Goal: Navigation & Orientation: Find specific page/section

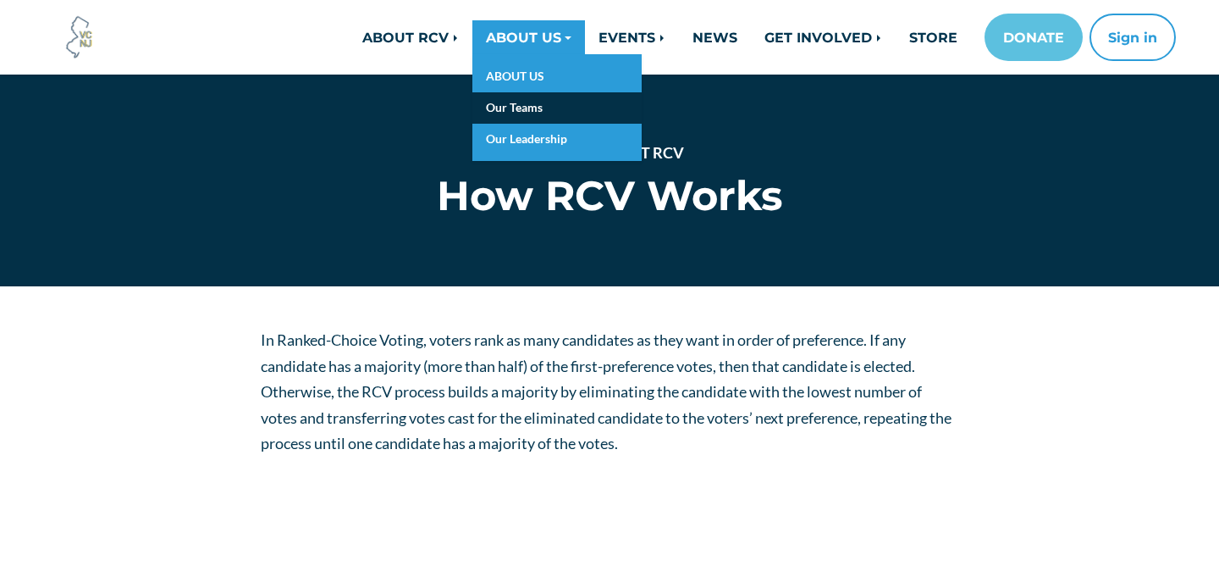
click at [529, 108] on link "Our Teams" at bounding box center [556, 107] width 169 height 31
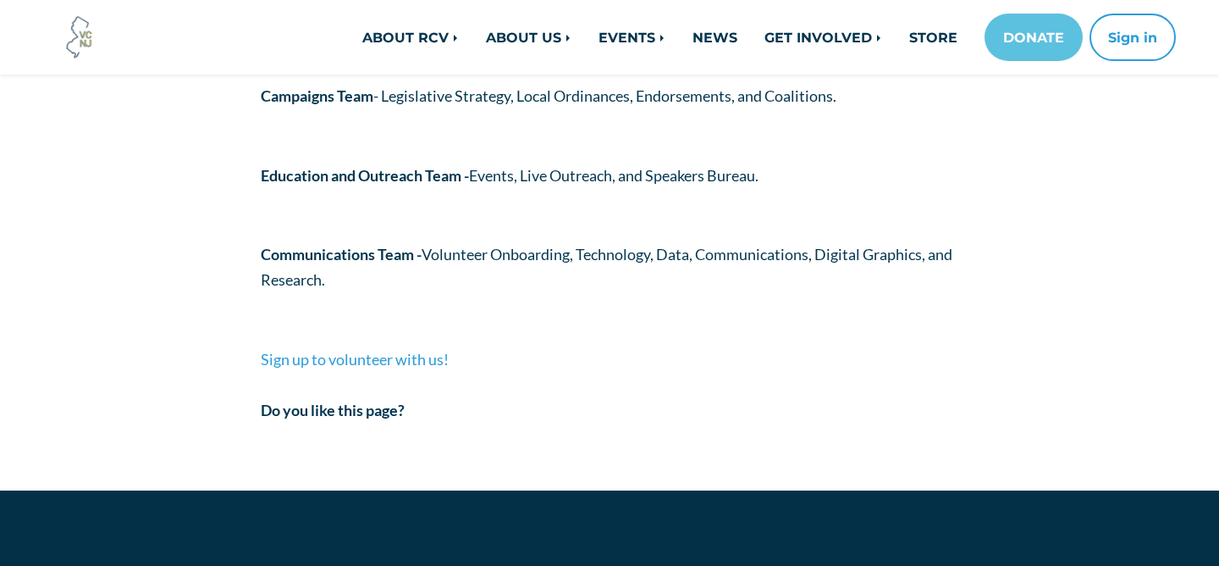
scroll to position [385, 0]
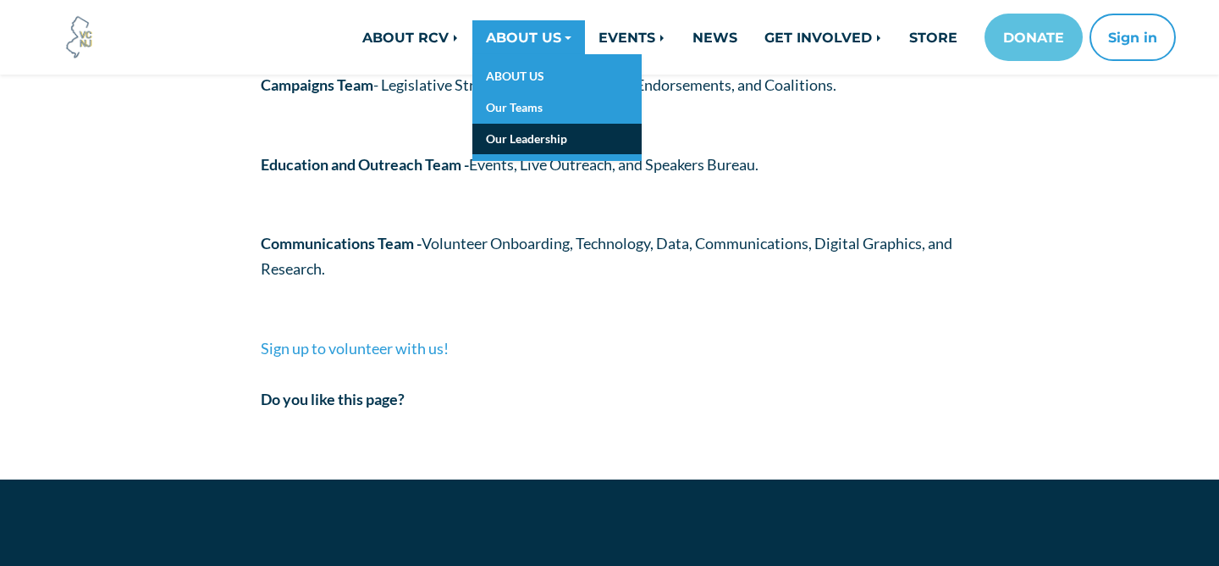
click at [512, 139] on link "Our Leadership" at bounding box center [556, 139] width 169 height 31
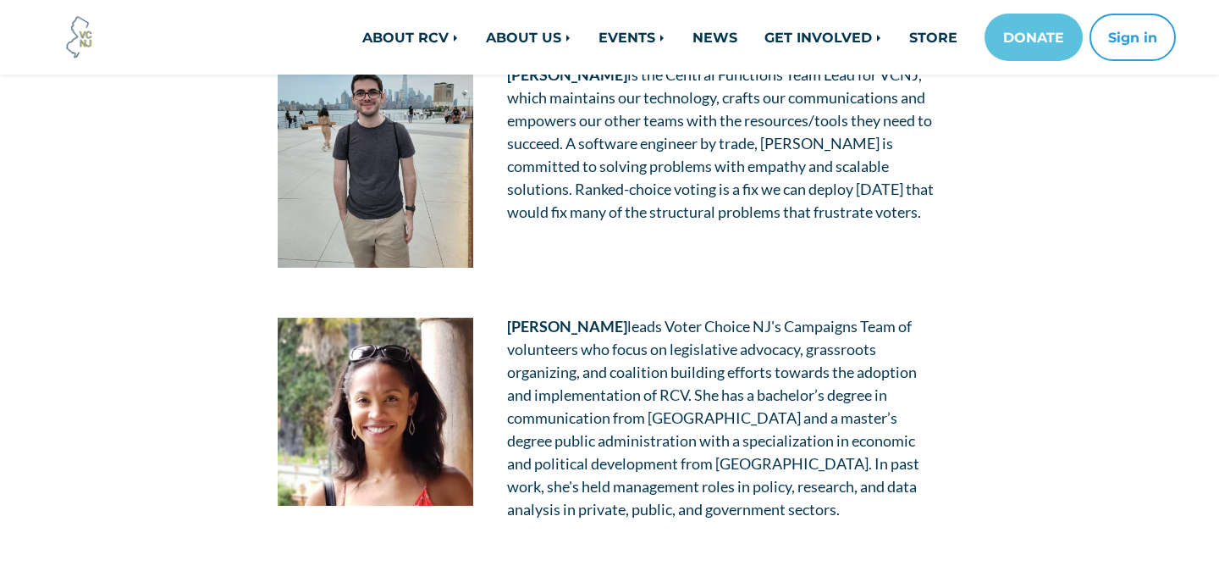
scroll to position [1459, 0]
